Goal: Task Accomplishment & Management: Use online tool/utility

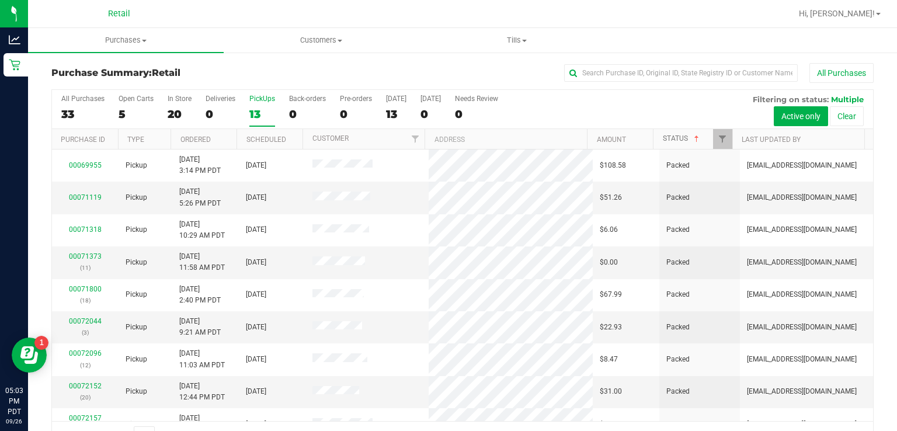
click at [675, 135] on link "Status" at bounding box center [682, 138] width 39 height 8
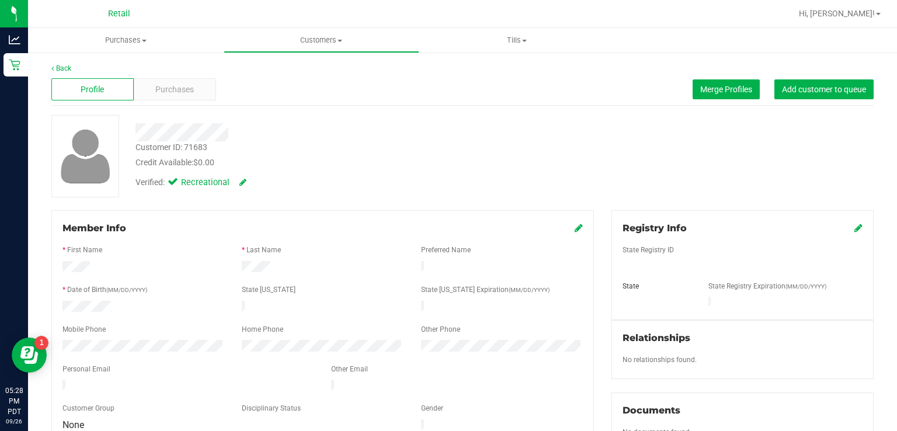
click at [170, 92] on span "Purchases" at bounding box center [174, 90] width 39 height 12
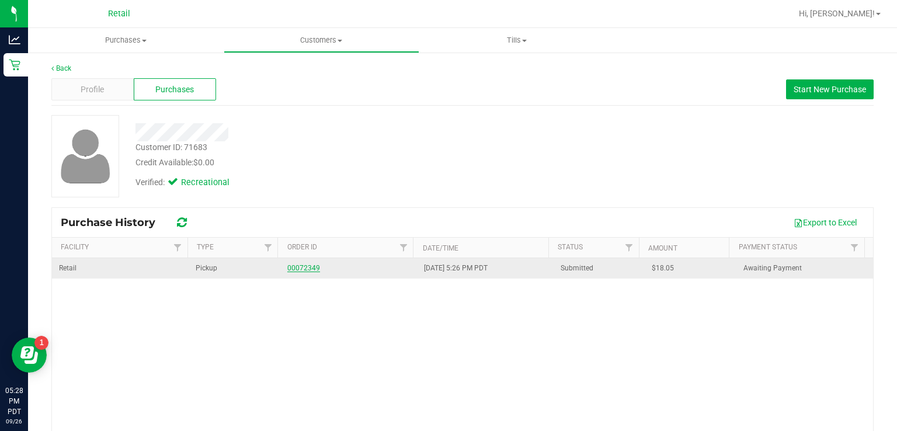
click at [299, 265] on link "00072349" at bounding box center [303, 268] width 33 height 8
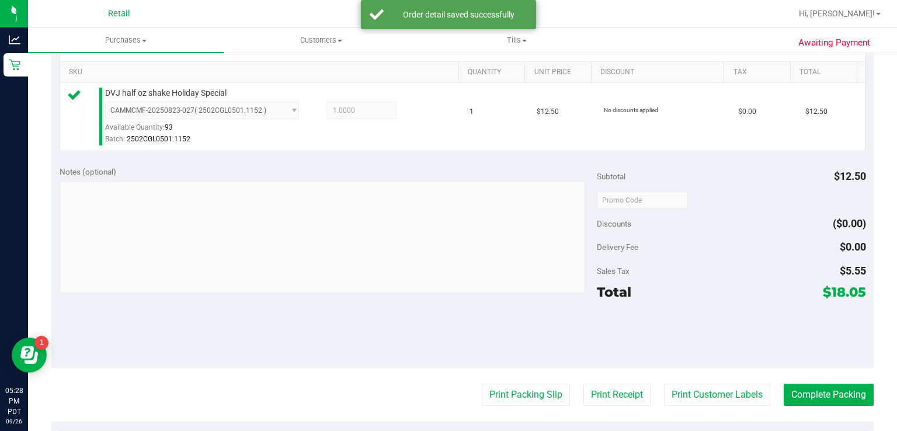
scroll to position [289, 0]
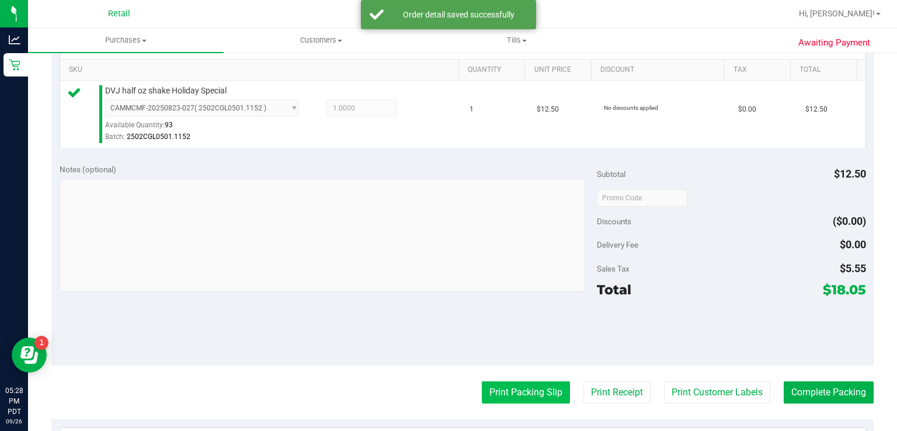
click at [516, 392] on button "Print Packing Slip" at bounding box center [526, 392] width 88 height 22
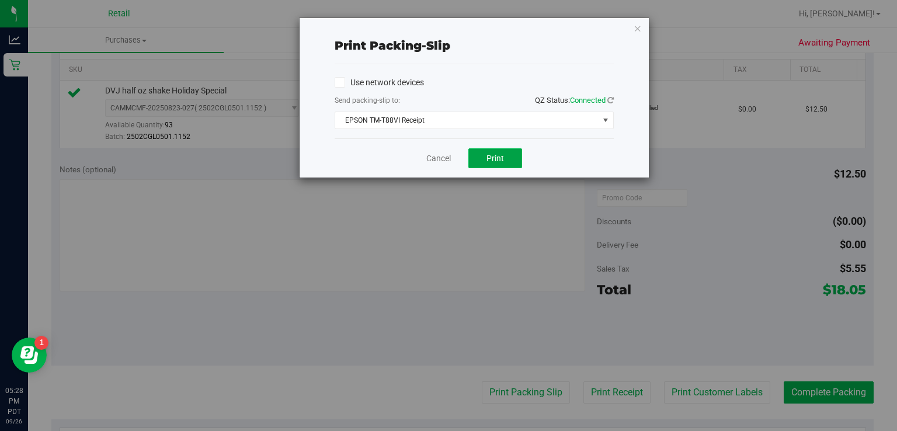
click at [509, 164] on button "Print" at bounding box center [495, 158] width 54 height 20
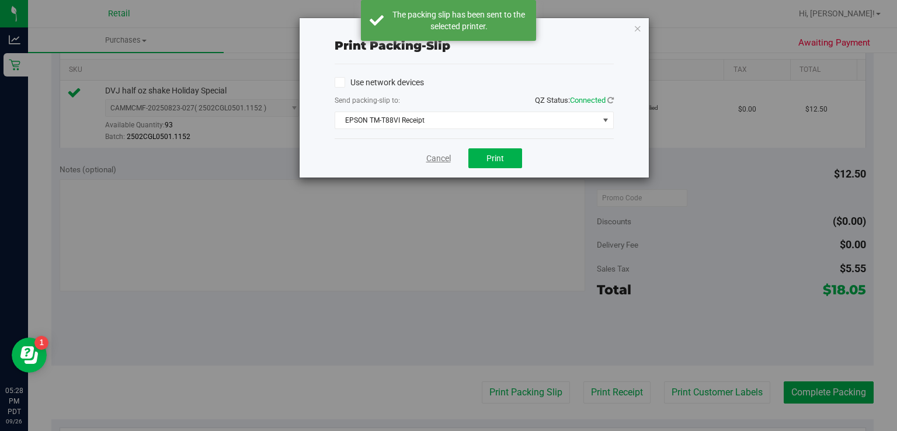
click at [439, 161] on link "Cancel" at bounding box center [438, 158] width 25 height 12
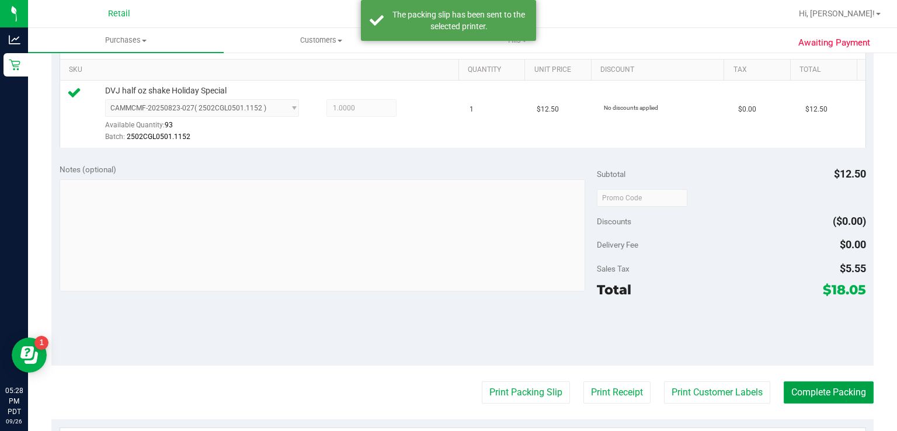
click at [849, 398] on button "Complete Packing" at bounding box center [829, 392] width 90 height 22
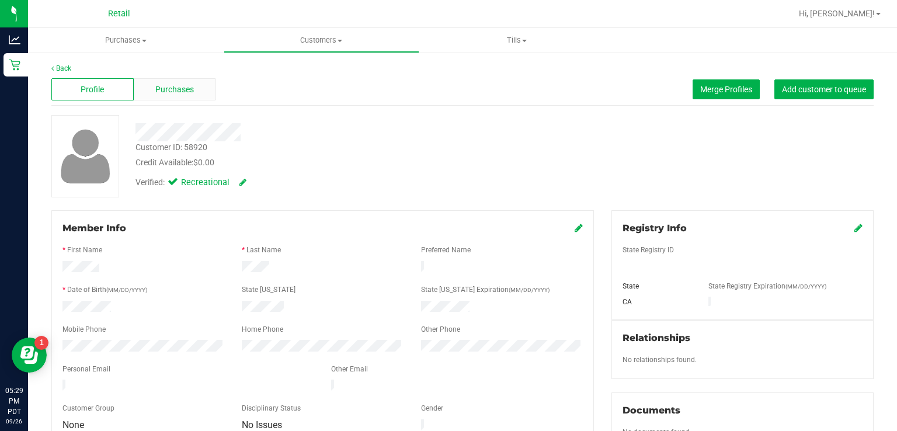
click at [190, 87] on span "Purchases" at bounding box center [174, 90] width 39 height 12
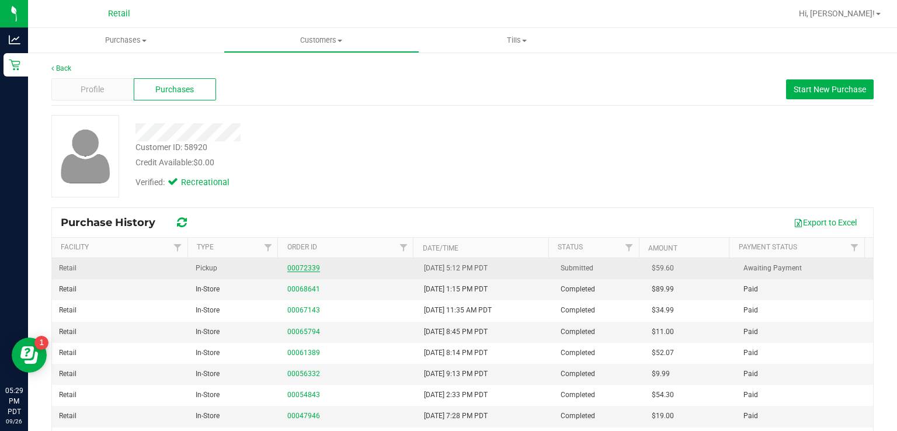
click at [304, 267] on link "00072339" at bounding box center [303, 268] width 33 height 8
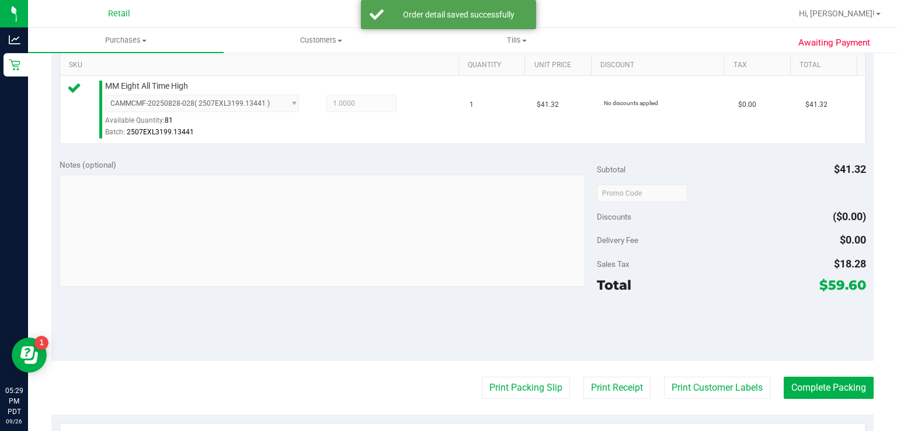
scroll to position [296, 0]
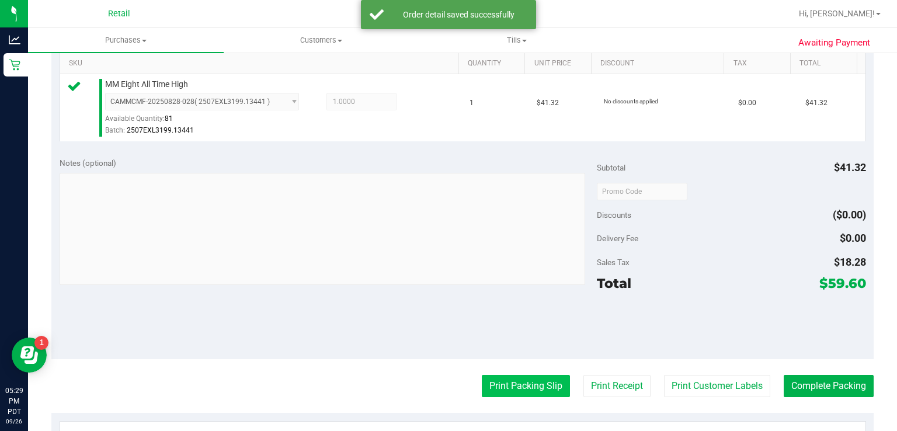
click at [505, 383] on button "Print Packing Slip" at bounding box center [526, 386] width 88 height 22
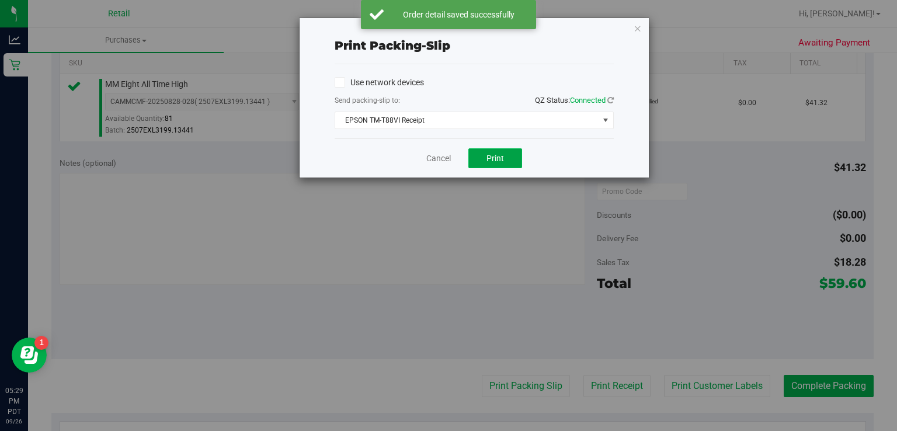
click at [497, 158] on span "Print" at bounding box center [495, 158] width 18 height 9
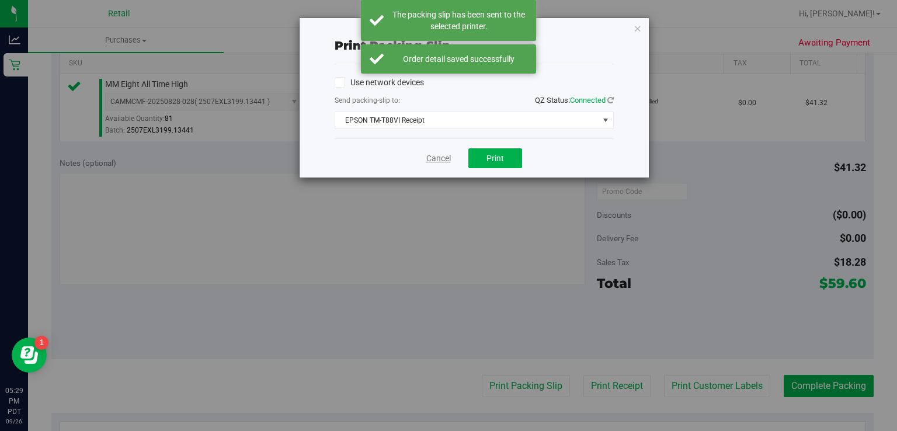
click at [435, 161] on link "Cancel" at bounding box center [438, 158] width 25 height 12
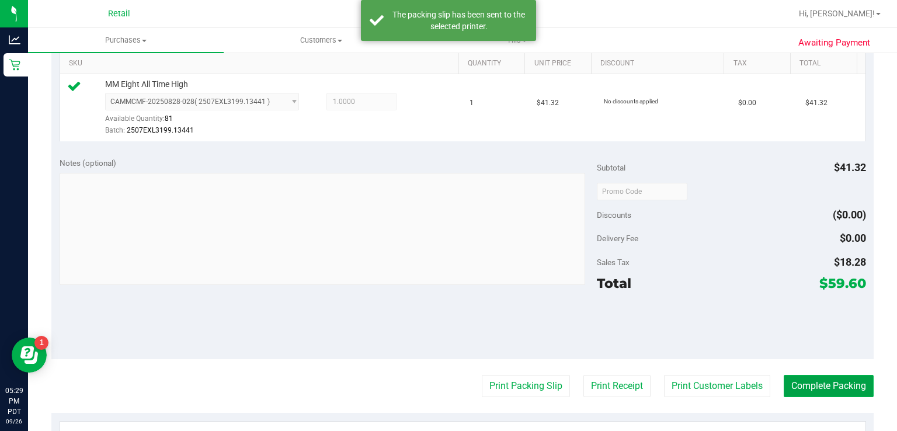
click at [820, 395] on button "Complete Packing" at bounding box center [829, 386] width 90 height 22
